Goal: Information Seeking & Learning: Learn about a topic

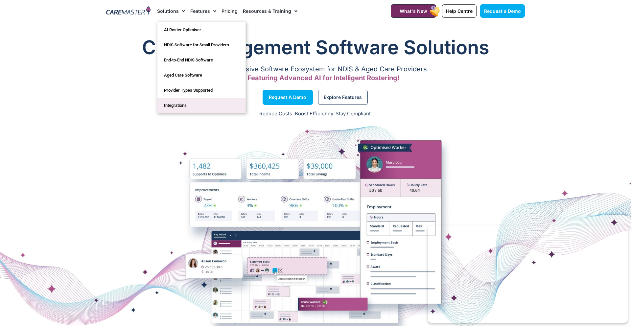
click at [180, 106] on link "Integrations" at bounding box center [201, 105] width 88 height 15
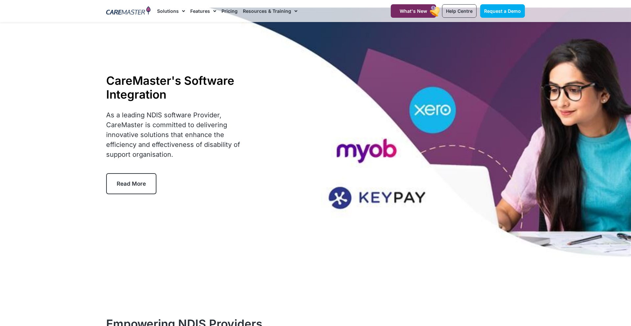
scroll to position [19, 0]
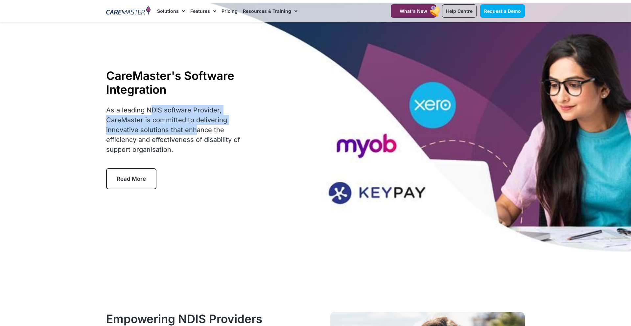
drag, startPoint x: 154, startPoint y: 109, endPoint x: 192, endPoint y: 133, distance: 45.1
click at [192, 133] on p "As a leading NDIS software Provider, CareMaster is committed to delivering inno…" at bounding box center [177, 129] width 142 height 49
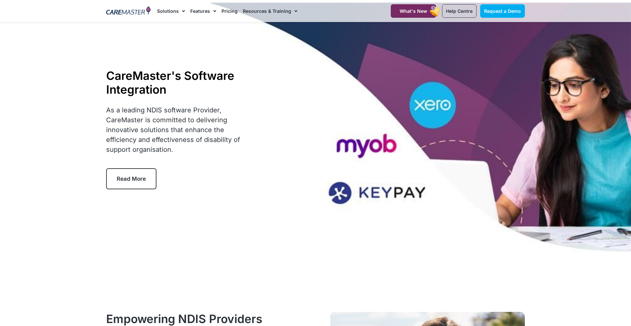
click at [233, 156] on div "As a leading NDIS software Provider, CareMaster is committed to delivering inno…" at bounding box center [177, 133] width 142 height 57
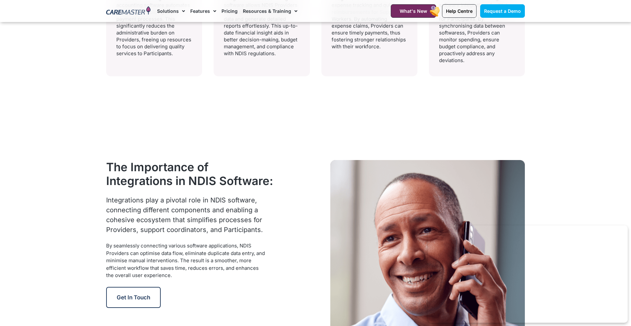
scroll to position [609, 0]
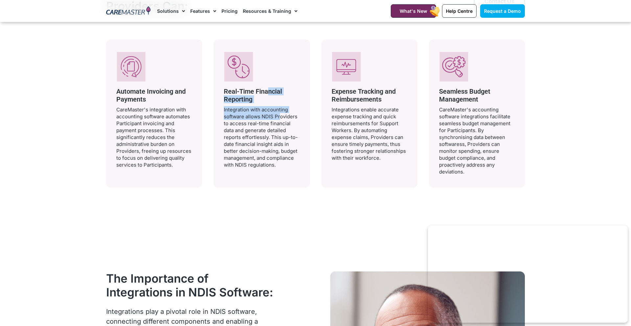
drag, startPoint x: 266, startPoint y: 93, endPoint x: 277, endPoint y: 114, distance: 24.1
click at [277, 114] on div "Real-Time Financial Reporting Integration with accounting software allows NDIS …" at bounding box center [262, 127] width 76 height 81
click at [283, 132] on p "Integration with accounting software allows NDIS Providers to access real-time …" at bounding box center [262, 137] width 76 height 62
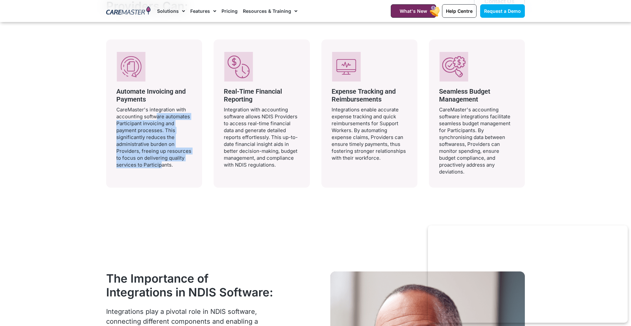
drag, startPoint x: 153, startPoint y: 116, endPoint x: 159, endPoint y: 166, distance: 50.0
click at [159, 166] on p "CareMaster's integration with accounting software automates Participant invoici…" at bounding box center [154, 137] width 76 height 62
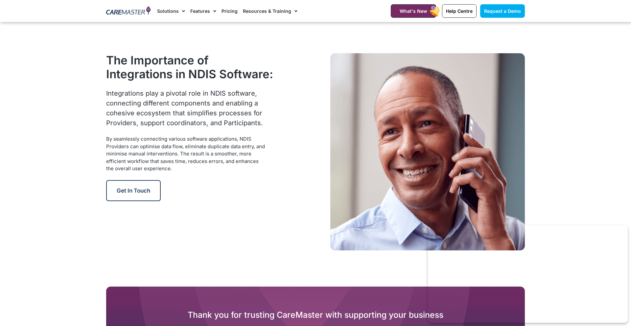
scroll to position [828, 0]
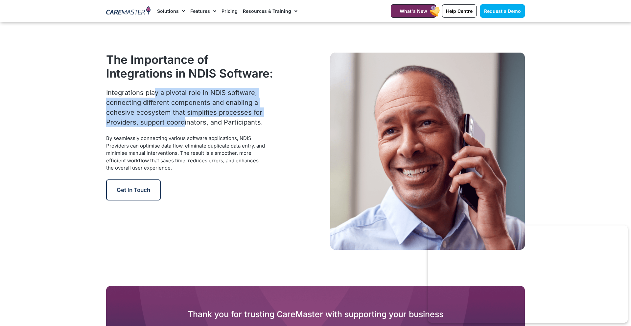
drag, startPoint x: 151, startPoint y: 93, endPoint x: 179, endPoint y: 126, distance: 43.6
click at [179, 126] on div "Integrations play a pivotal role in NDIS software, connecting different compone…" at bounding box center [186, 107] width 160 height 39
drag, startPoint x: 184, startPoint y: 91, endPoint x: 196, endPoint y: 122, distance: 33.1
click at [197, 122] on div "Integrations play a pivotal role in NDIS software, connecting different compone…" at bounding box center [186, 107] width 160 height 39
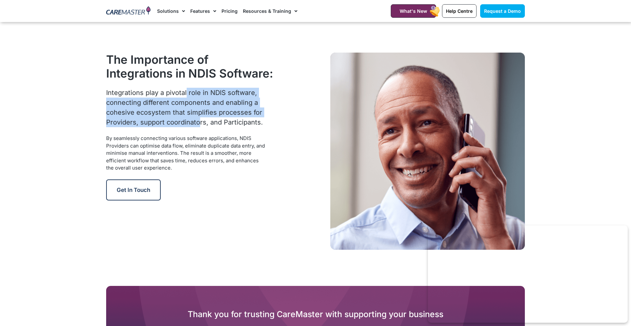
click at [196, 122] on div "Integrations play a pivotal role in NDIS software, connecting different compone…" at bounding box center [186, 107] width 160 height 39
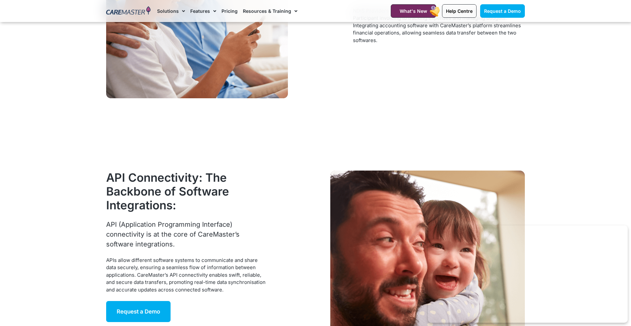
scroll to position [1344, 0]
